Goal: Transaction & Acquisition: Purchase product/service

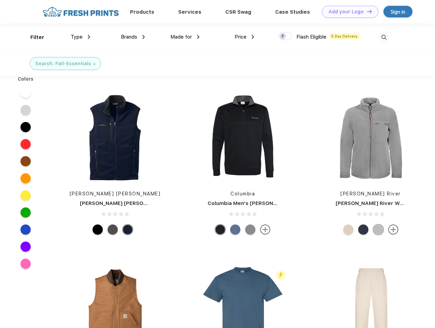
scroll to position [0, 0]
click at [347, 12] on link "Add your Logo Design Tool" at bounding box center [350, 12] width 56 height 12
click at [0, 0] on div "Design Tool" at bounding box center [0, 0] width 0 height 0
click at [366, 11] on link "Add your Logo Design Tool" at bounding box center [350, 12] width 56 height 12
click at [33, 37] on div "Filter" at bounding box center [37, 37] width 14 height 8
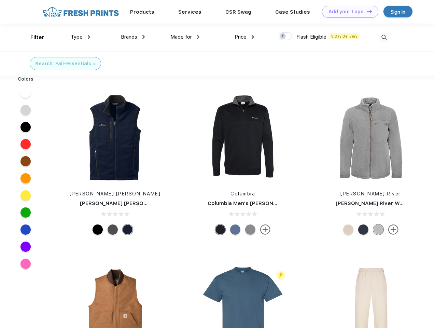
click at [81, 37] on span "Type" at bounding box center [77, 37] width 12 height 6
click at [133, 37] on span "Brands" at bounding box center [129, 37] width 16 height 6
click at [185, 37] on span "Made for" at bounding box center [180, 37] width 21 height 6
click at [244, 37] on span "Price" at bounding box center [240, 37] width 12 height 6
click at [285, 37] on div at bounding box center [284, 36] width 13 height 8
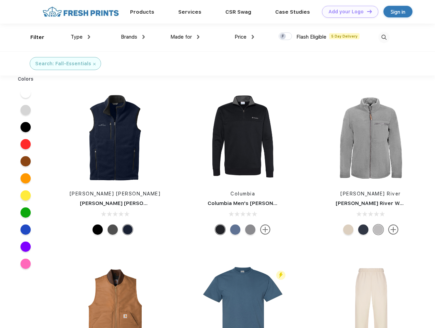
click at [283, 37] on input "checkbox" at bounding box center [280, 34] width 4 height 4
click at [384, 37] on img at bounding box center [383, 37] width 11 height 11
